Goal: Task Accomplishment & Management: Manage account settings

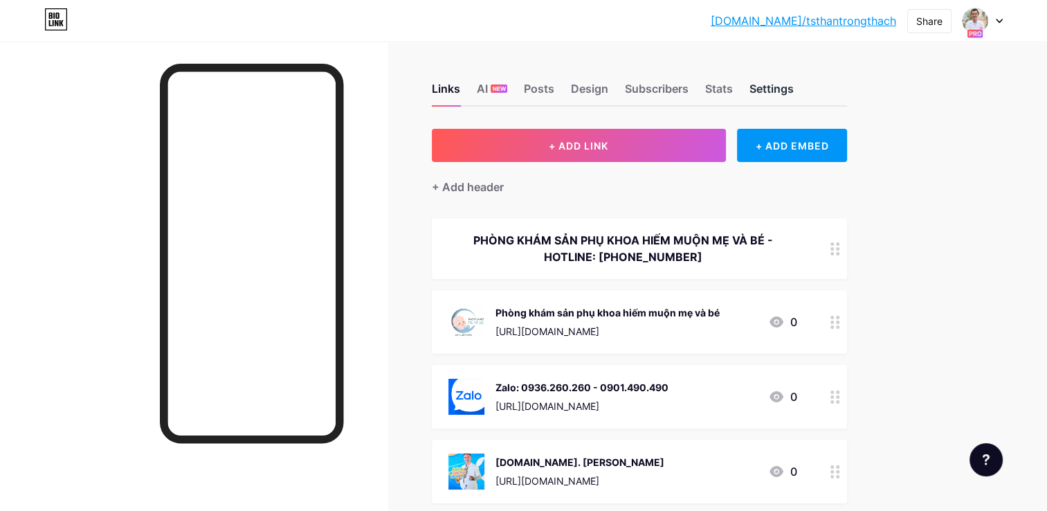
click at [752, 91] on div "Settings" at bounding box center [772, 92] width 44 height 25
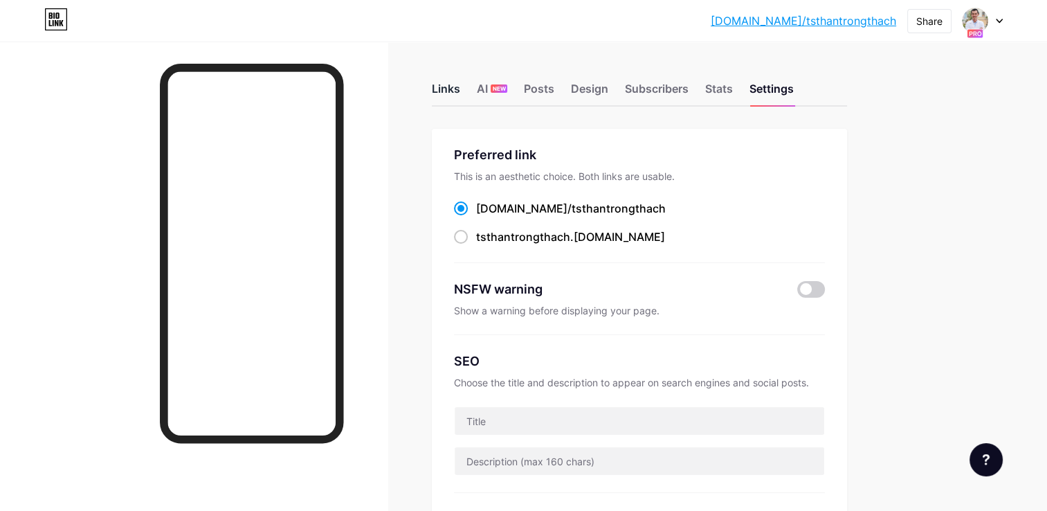
click at [432, 89] on div "Links" at bounding box center [446, 92] width 28 height 25
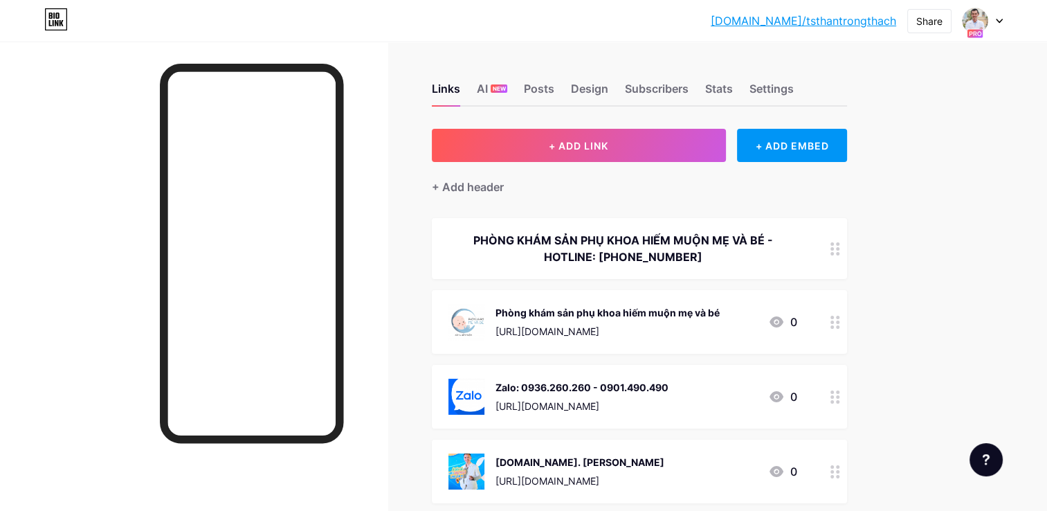
click at [812, 171] on div "+ Add header" at bounding box center [639, 179] width 415 height 34
click at [812, 166] on div "+ Add header" at bounding box center [639, 179] width 415 height 34
click at [805, 144] on div "+ ADD EMBED" at bounding box center [792, 145] width 110 height 33
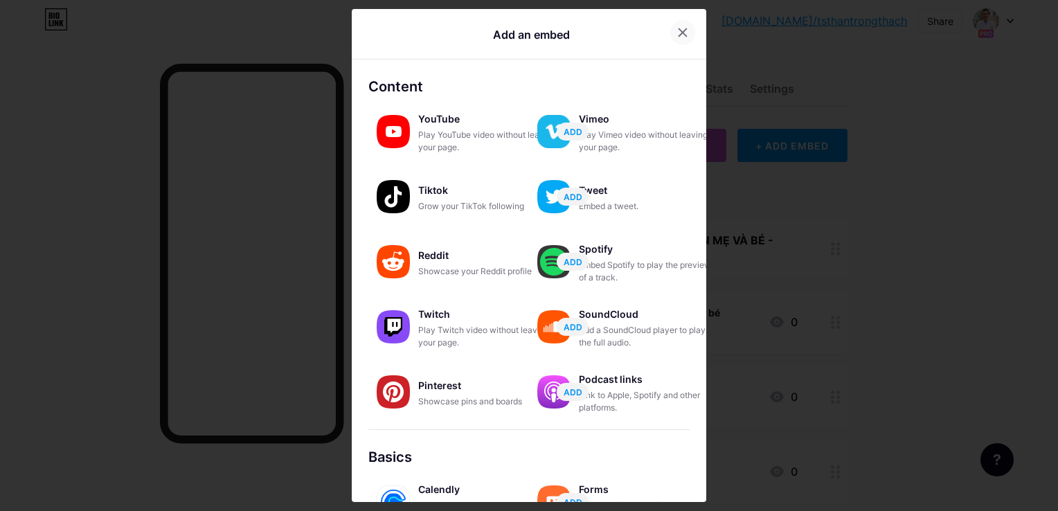
click at [685, 34] on div at bounding box center [682, 32] width 25 height 25
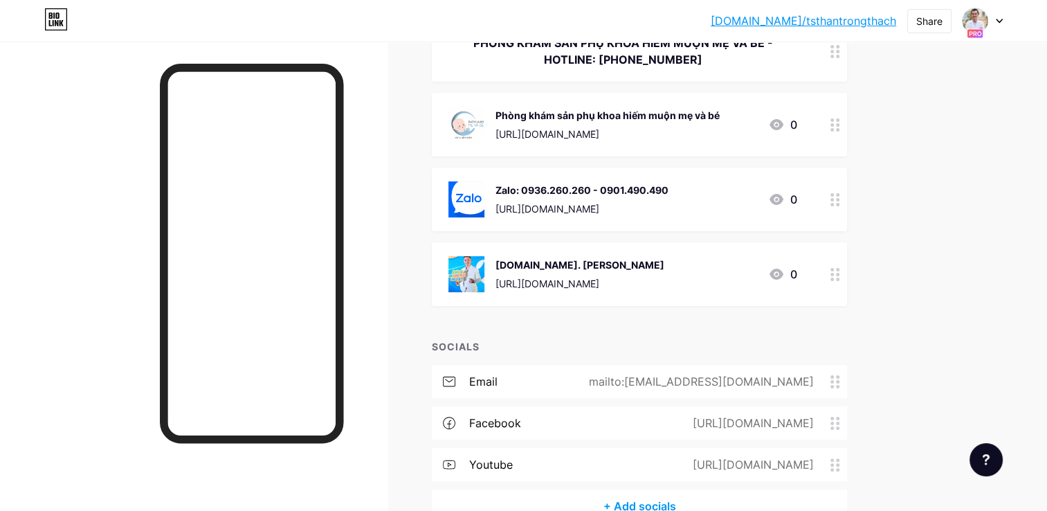
scroll to position [138, 0]
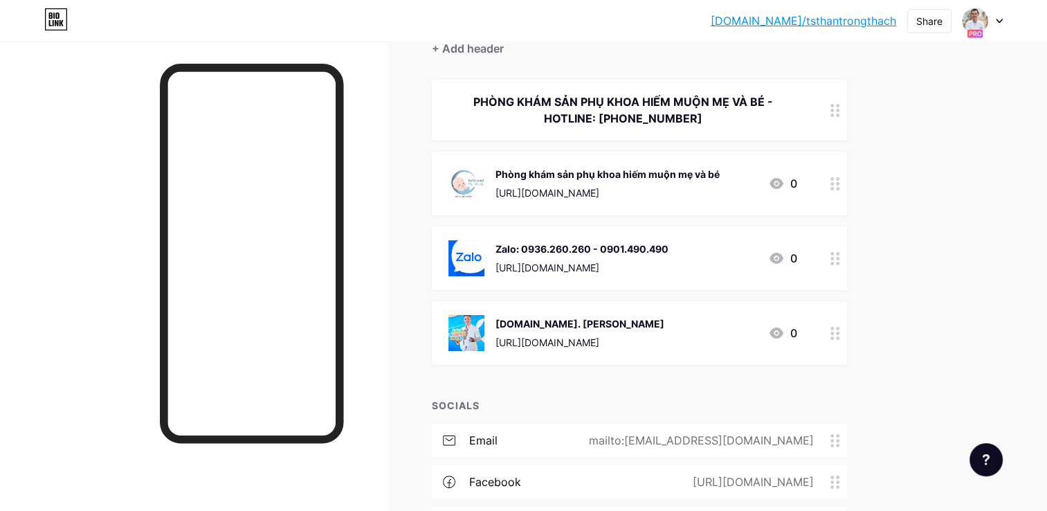
click at [998, 19] on icon at bounding box center [999, 21] width 7 height 5
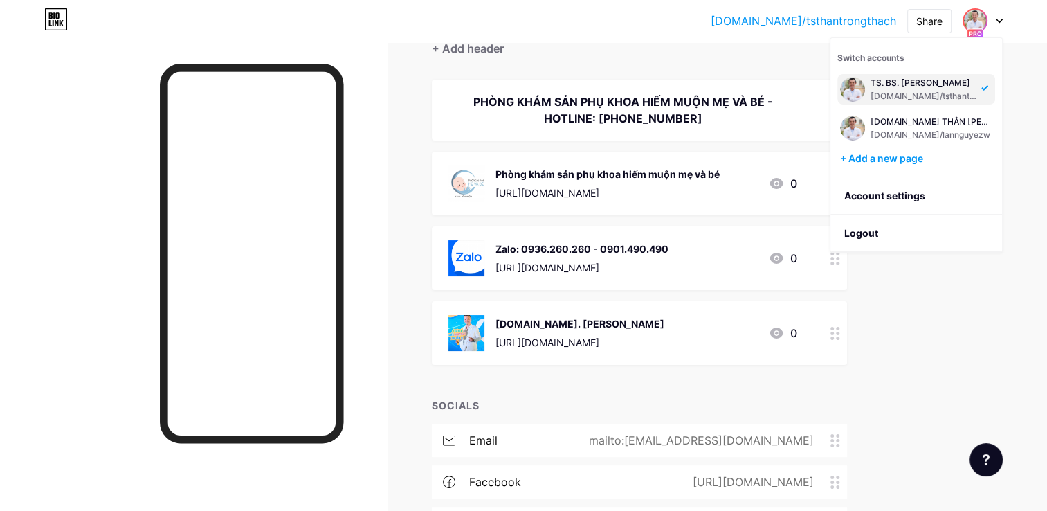
click at [905, 93] on div "[DOMAIN_NAME]/tsthantrongthach" at bounding box center [924, 96] width 107 height 11
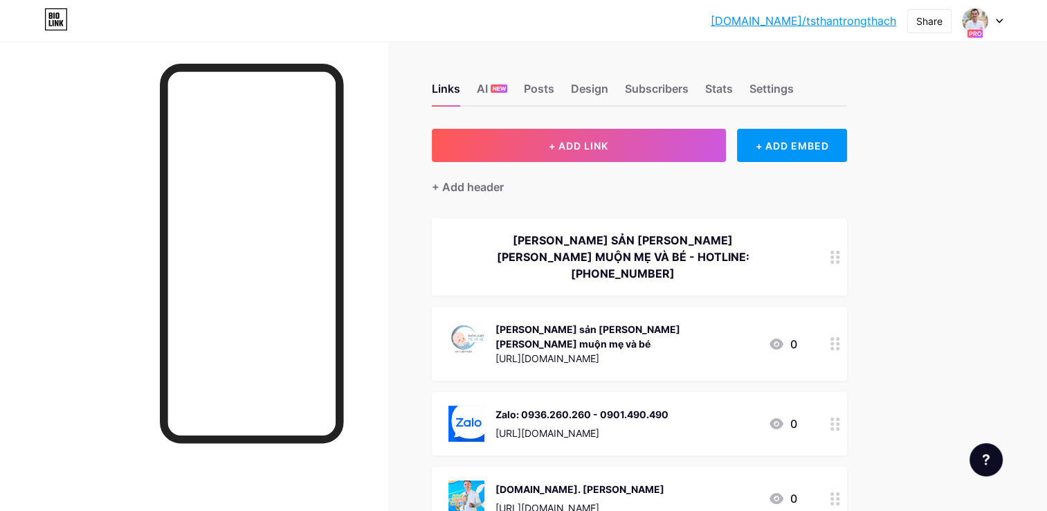
click at [997, 24] on div at bounding box center [983, 20] width 40 height 25
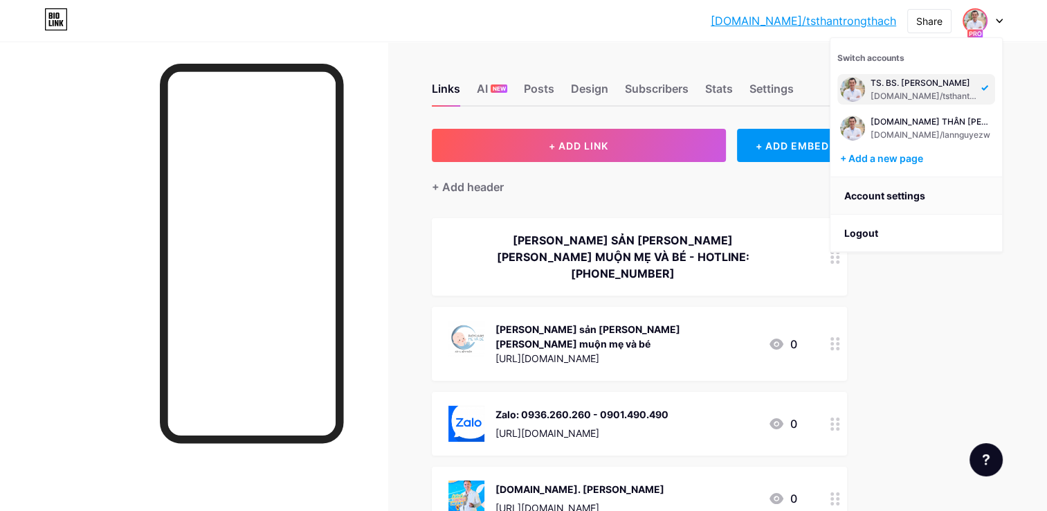
click at [894, 195] on link "Account settings" at bounding box center [917, 195] width 172 height 37
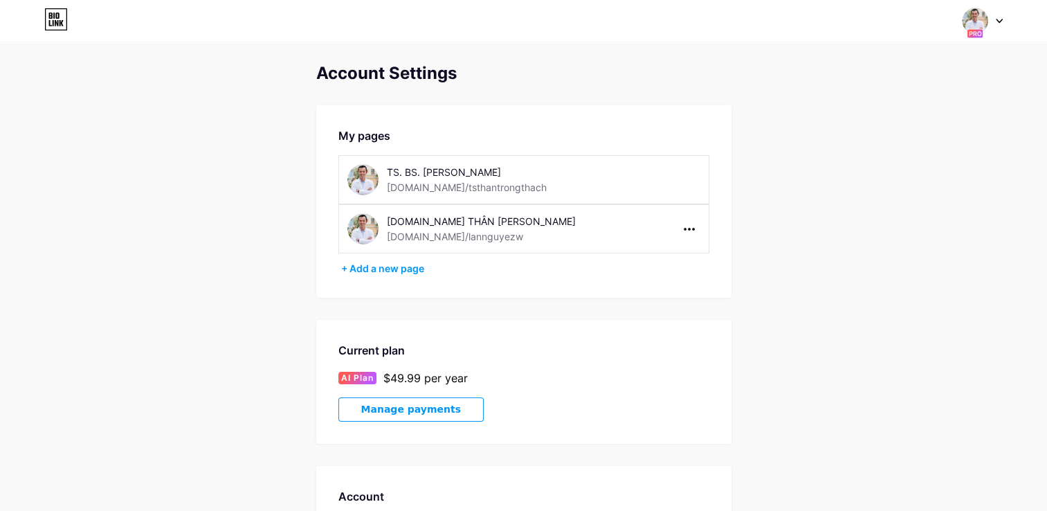
click at [648, 179] on div "TS. BS. [PERSON_NAME] [DOMAIN_NAME]/tsthantrongthach" at bounding box center [523, 179] width 371 height 49
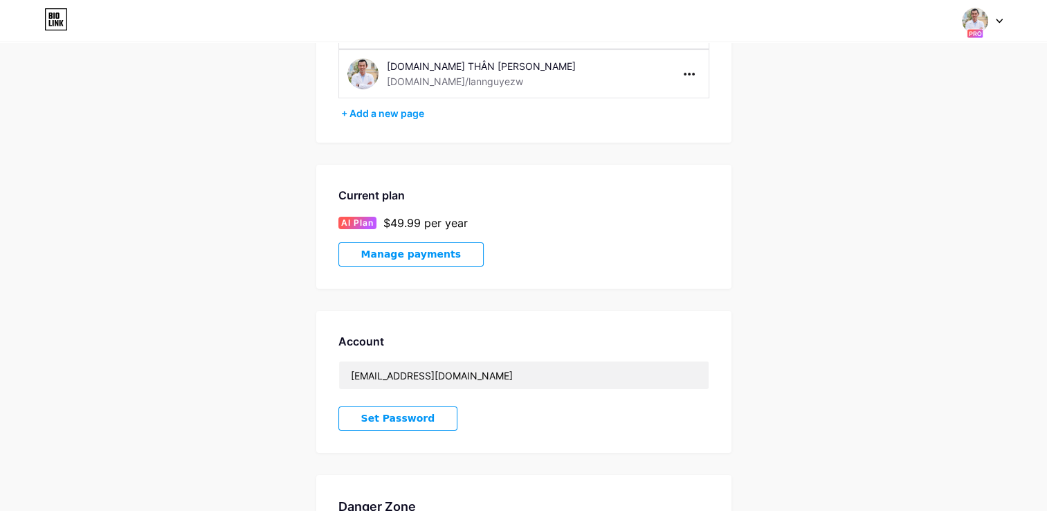
scroll to position [102, 0]
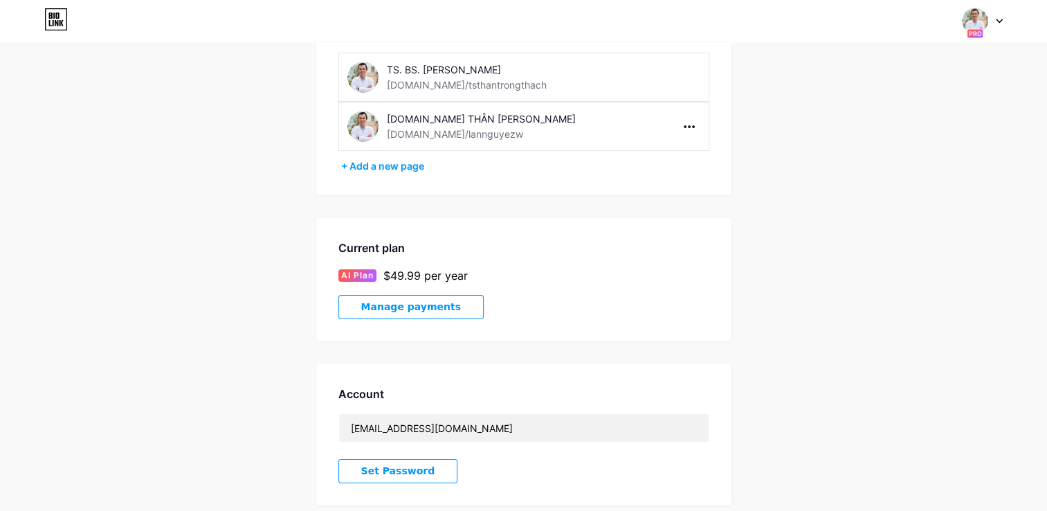
click at [673, 74] on div "TS. BS. [PERSON_NAME] [DOMAIN_NAME]/tsthantrongthach" at bounding box center [523, 77] width 371 height 49
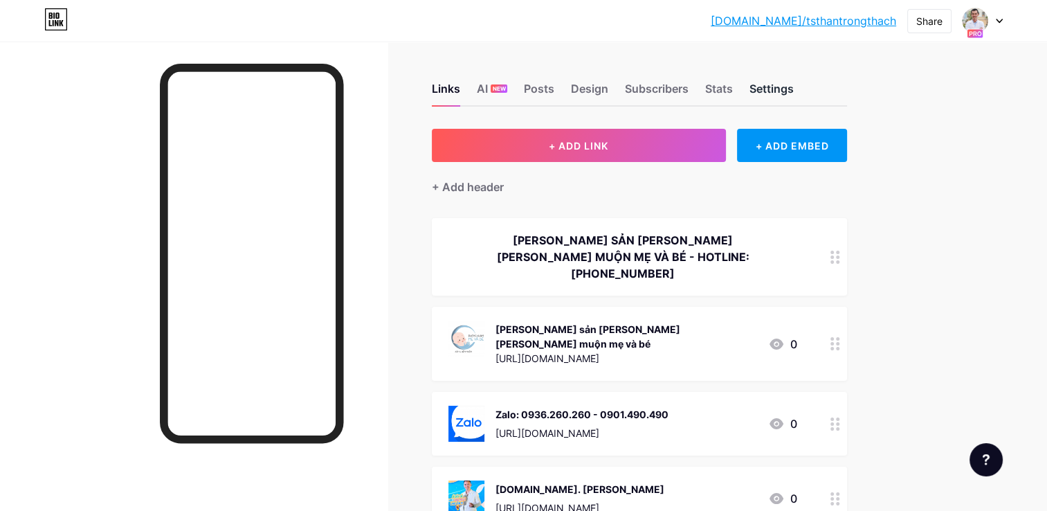
click at [775, 91] on div "Settings" at bounding box center [772, 92] width 44 height 25
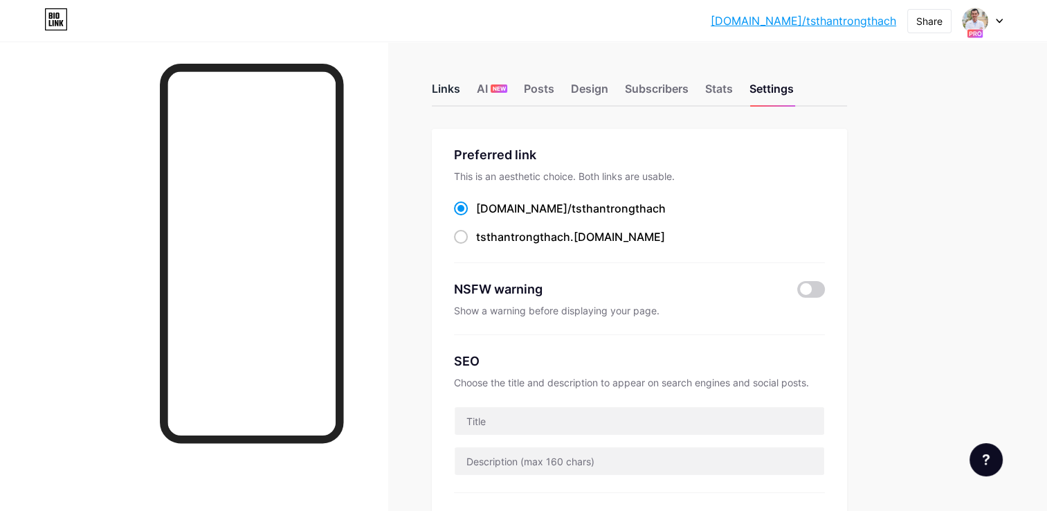
click at [435, 84] on div "Links" at bounding box center [446, 92] width 28 height 25
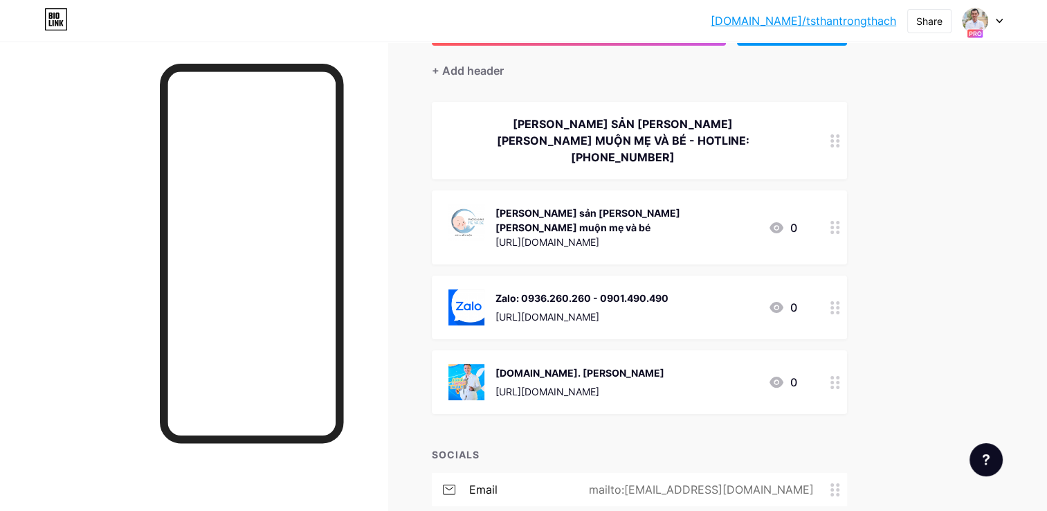
scroll to position [138, 0]
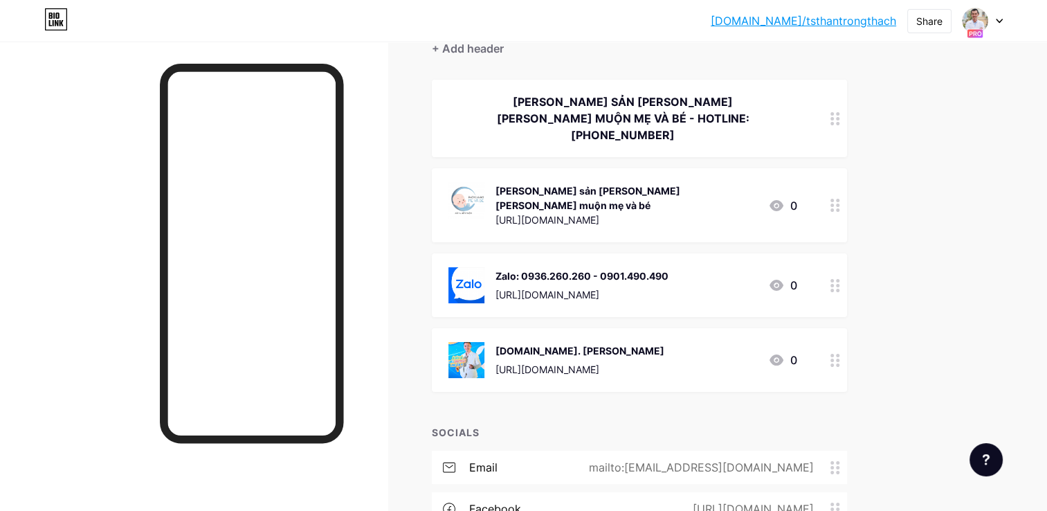
click at [834, 328] on div at bounding box center [836, 360] width 24 height 64
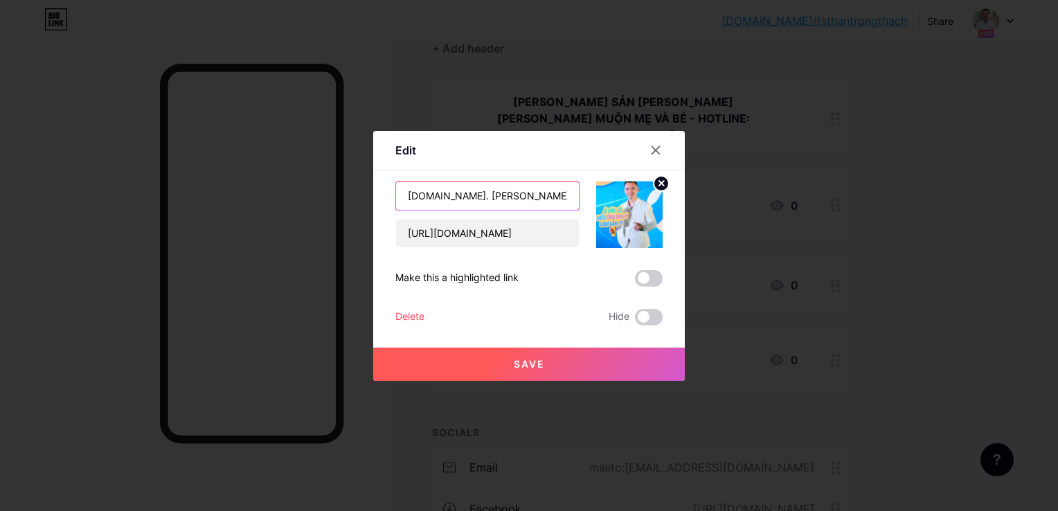
drag, startPoint x: 434, startPoint y: 192, endPoint x: 379, endPoint y: 195, distance: 54.8
click at [379, 195] on div "Edit Content YouTube Play YouTube video without leaving your page. ADD Vimeo Pl…" at bounding box center [528, 256] width 311 height 250
type input "Tiến sĩ [PERSON_NAME]"
click at [507, 357] on button "Save" at bounding box center [528, 363] width 311 height 33
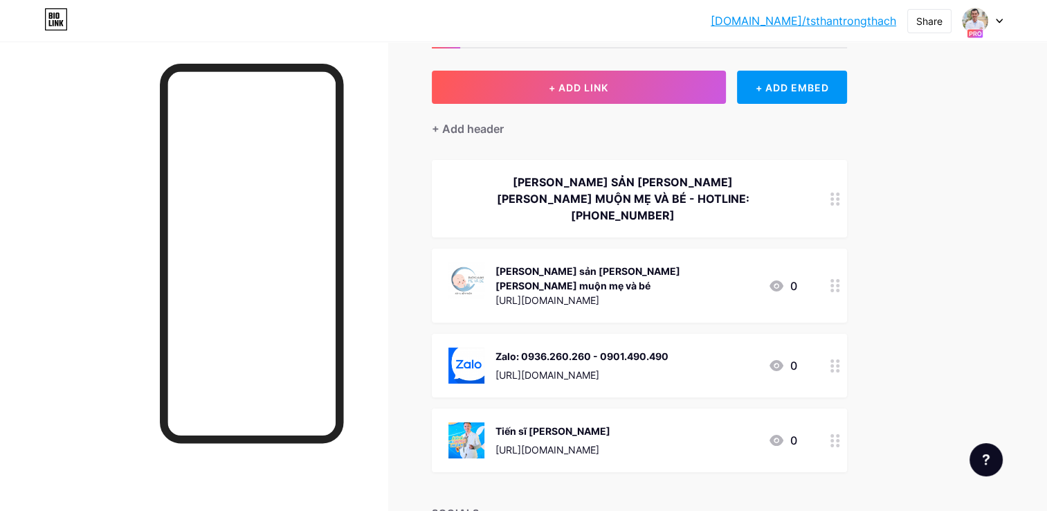
scroll to position [0, 0]
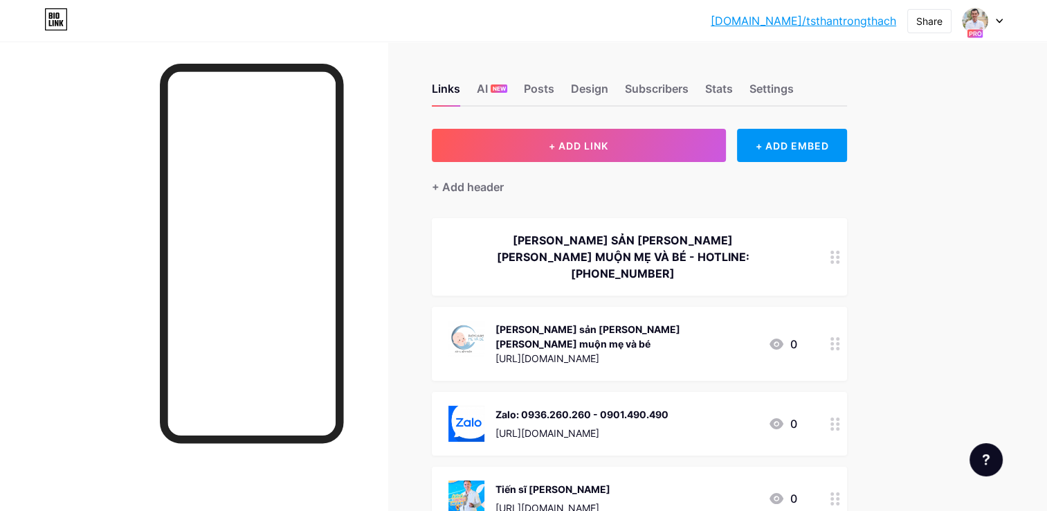
click at [780, 76] on div "Links AI NEW Posts Design Subscribers Stats Settings" at bounding box center [639, 82] width 415 height 48
click at [780, 78] on div "Links AI NEW Posts Design Subscribers Stats Settings" at bounding box center [639, 82] width 415 height 48
click at [769, 88] on div "Settings" at bounding box center [772, 92] width 44 height 25
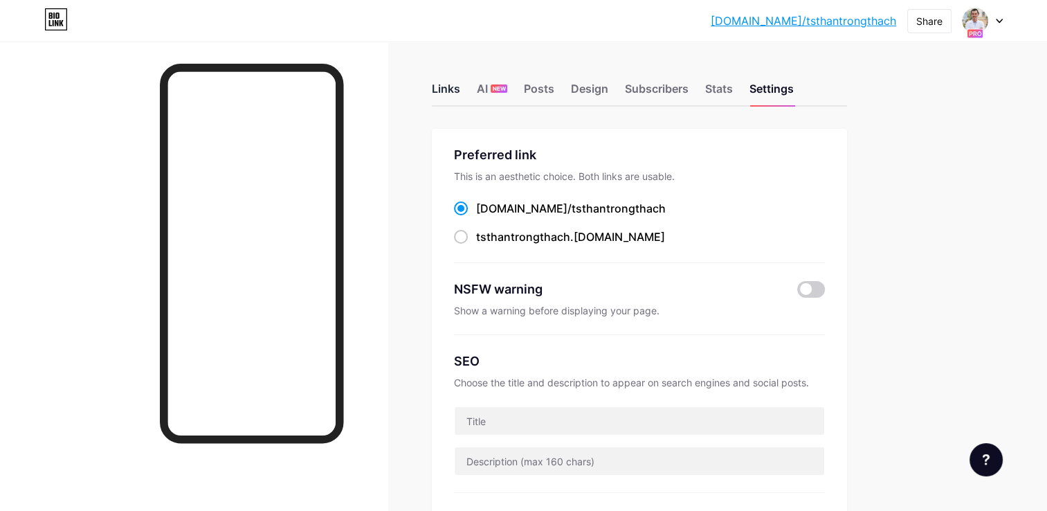
click at [451, 89] on div "Links" at bounding box center [446, 92] width 28 height 25
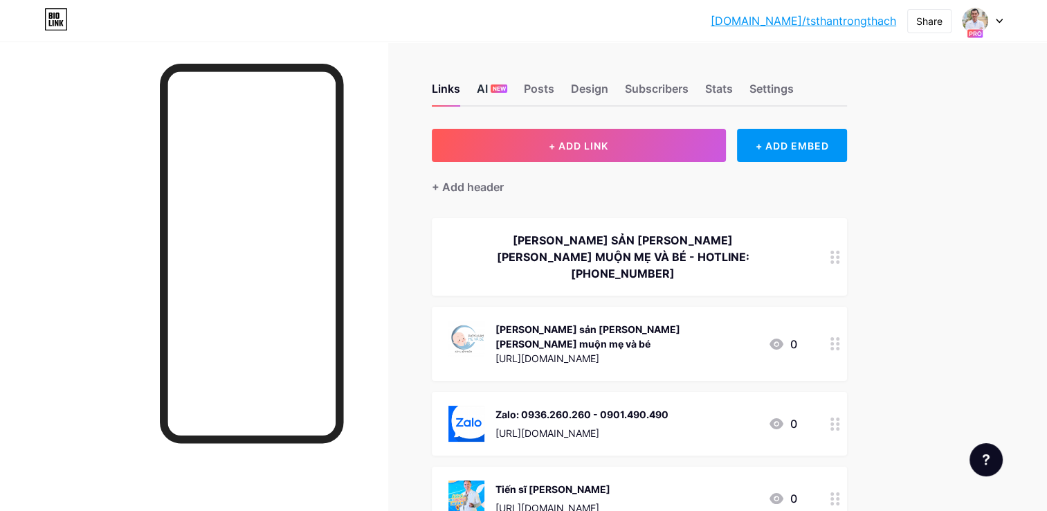
click at [482, 89] on div "AI NEW" at bounding box center [492, 92] width 30 height 25
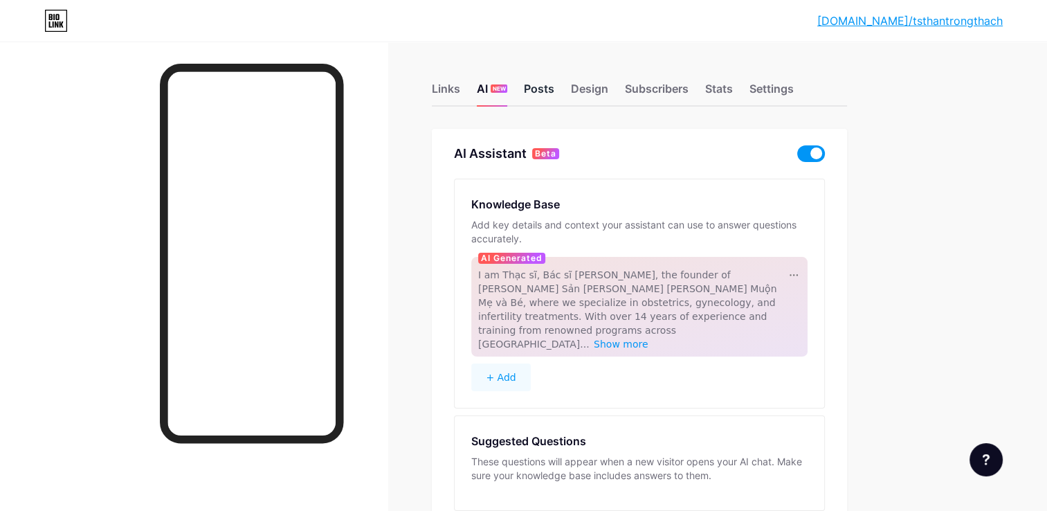
click at [524, 92] on div "Posts" at bounding box center [539, 92] width 30 height 25
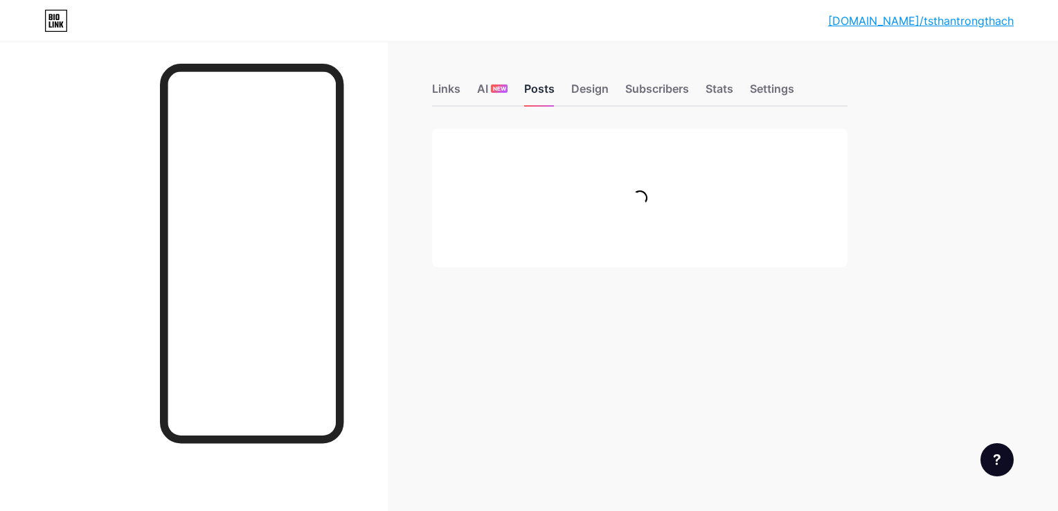
click at [529, 88] on div "Posts" at bounding box center [539, 92] width 30 height 25
click at [574, 84] on div "Design" at bounding box center [589, 92] width 37 height 25
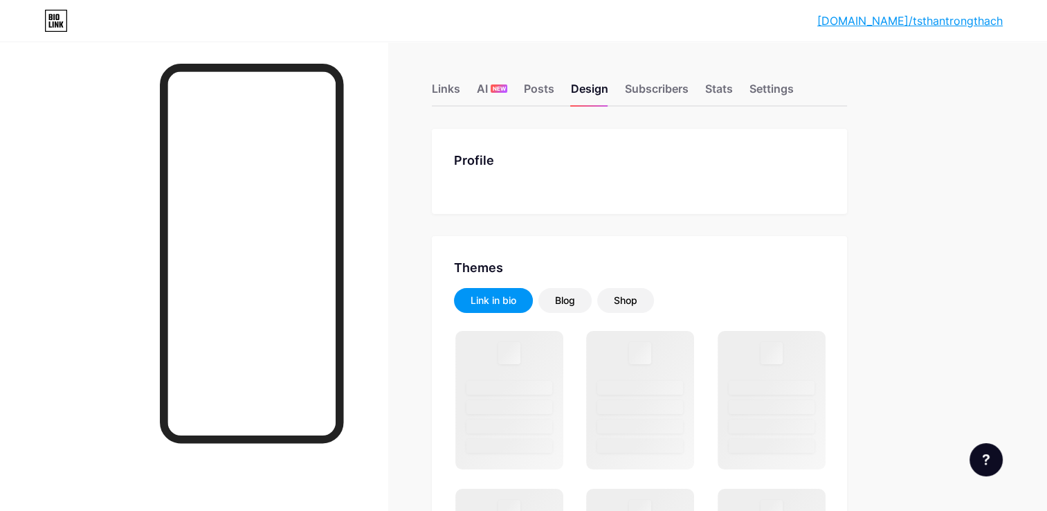
click at [493, 156] on div "Profile" at bounding box center [639, 160] width 371 height 19
click at [469, 168] on div "Profile" at bounding box center [639, 160] width 371 height 19
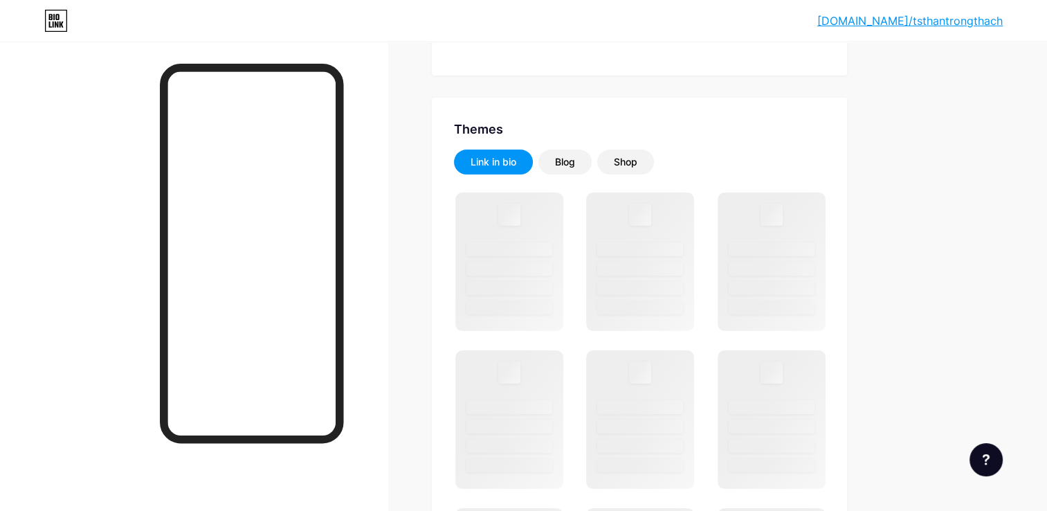
scroll to position [138, 0]
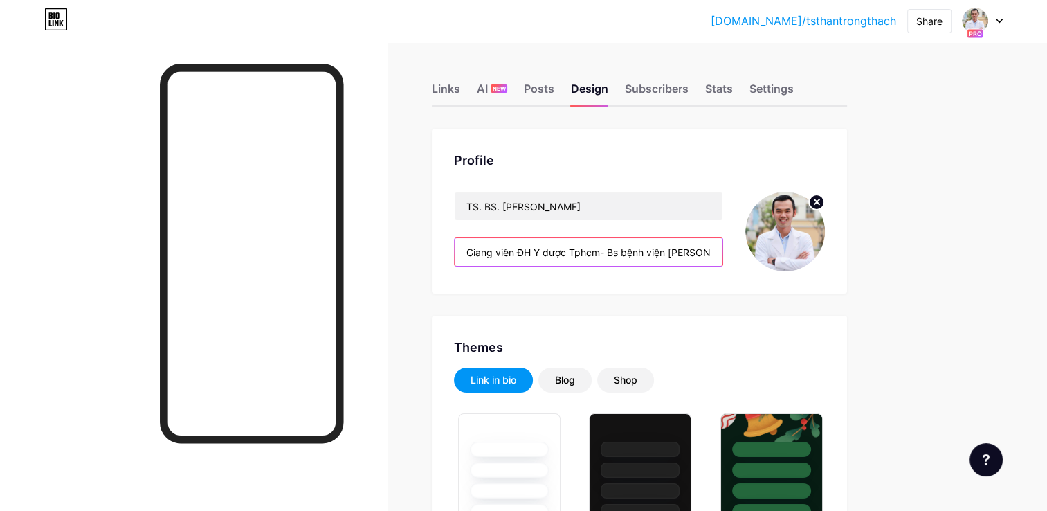
click at [462, 252] on input "Giang viên ĐH Y dược Tphcm- Bs bệnh viện [PERSON_NAME]" at bounding box center [589, 252] width 268 height 28
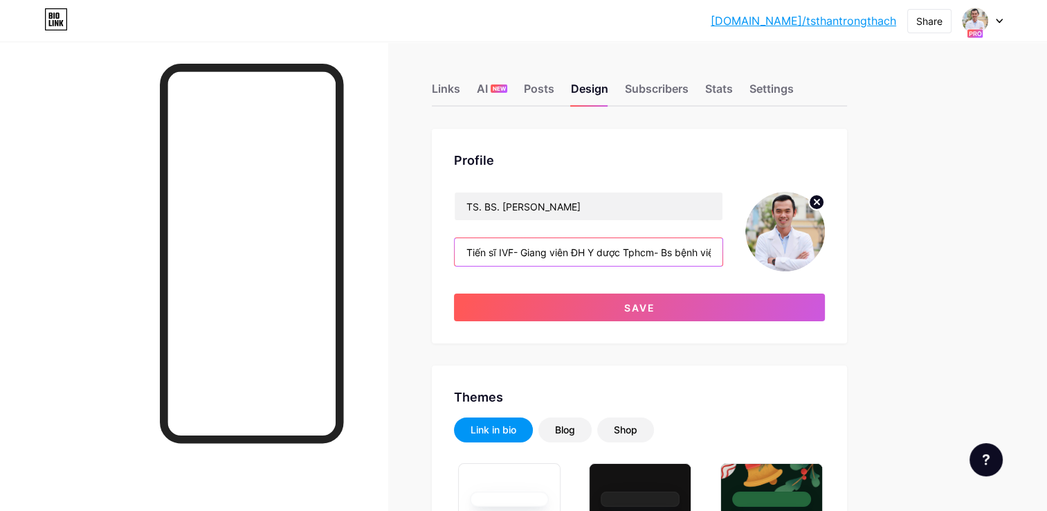
click at [536, 253] on input "Tiến sĩ IVF- Giang viên ĐH Y dược Tphcm- Bs bệnh viện Hùng Vương" at bounding box center [589, 252] width 268 height 28
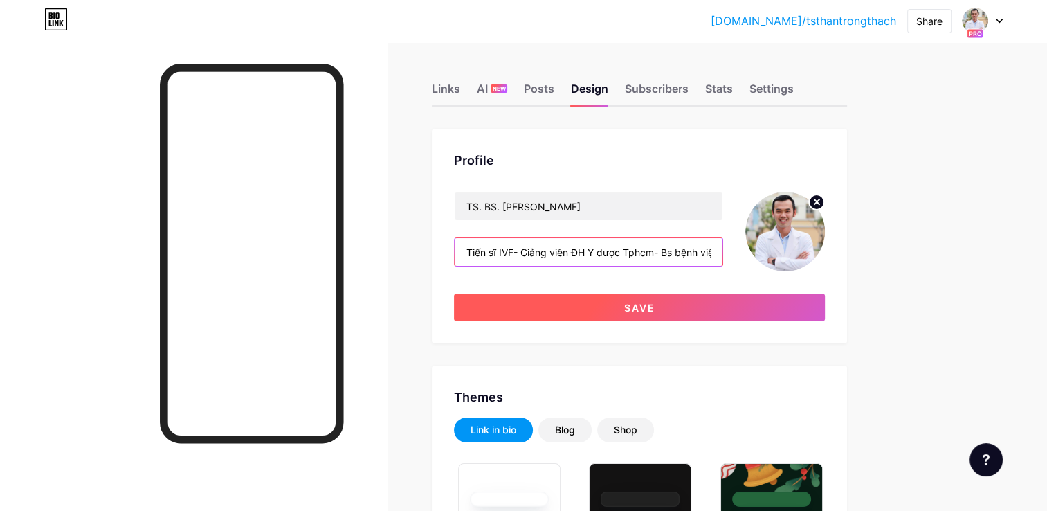
type input "Tiến sĩ IVF- Giảng viên ĐH Y dược Tphcm- Bs bệnh viện Hùng Vương"
click at [589, 302] on button "Save" at bounding box center [639, 307] width 371 height 28
